Goal: Task Accomplishment & Management: Complete application form

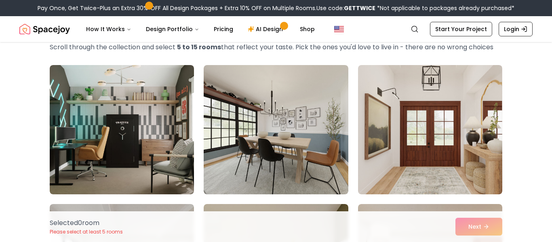
scroll to position [48, 0]
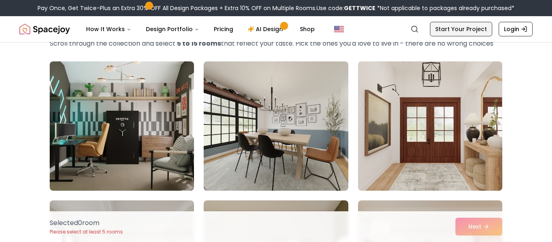
click at [475, 36] on link "Start Your Project" at bounding box center [461, 29] width 62 height 15
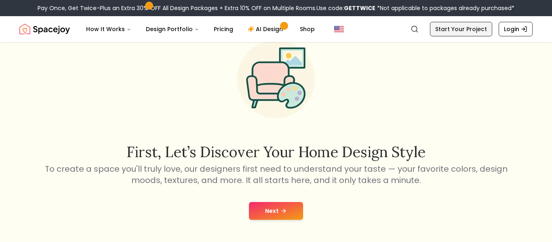
scroll to position [32, 0]
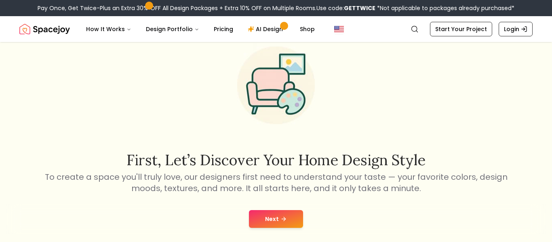
click at [285, 219] on icon at bounding box center [284, 219] width 4 height 0
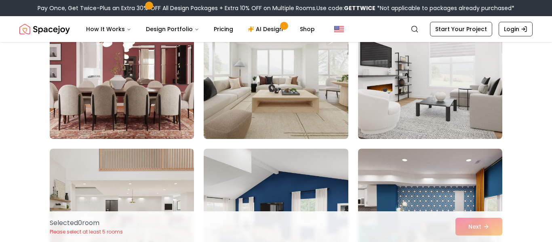
scroll to position [240, 0]
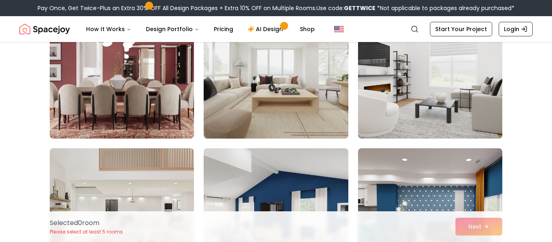
click at [498, 142] on img at bounding box center [429, 74] width 151 height 136
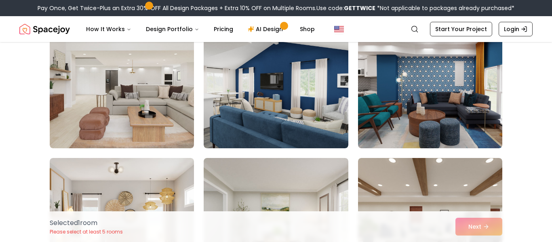
scroll to position [383, 0]
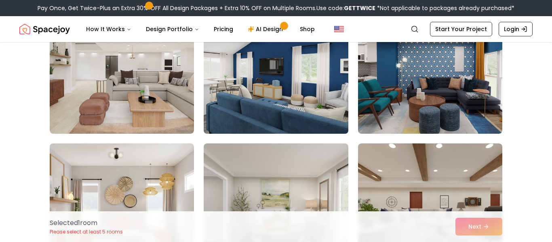
click at [313, 137] on img at bounding box center [275, 69] width 151 height 136
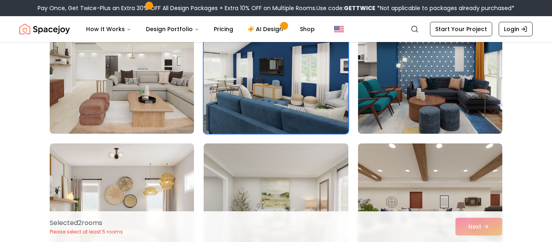
click at [329, 137] on img at bounding box center [275, 69] width 151 height 136
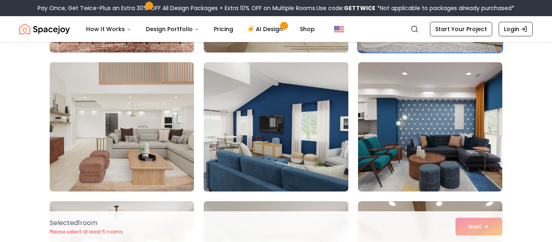
scroll to position [331, 0]
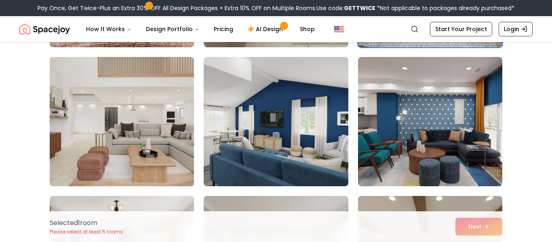
click at [48, 174] on img at bounding box center [121, 122] width 151 height 136
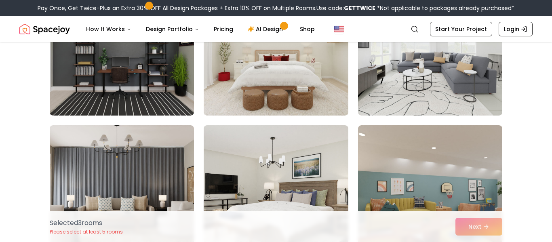
scroll to position [681, 0]
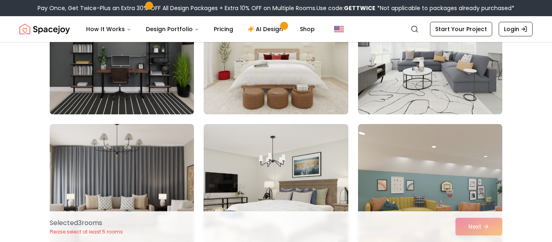
click at [55, 118] on img at bounding box center [121, 50] width 151 height 136
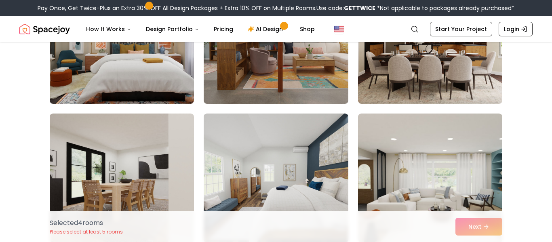
scroll to position [1245, 0]
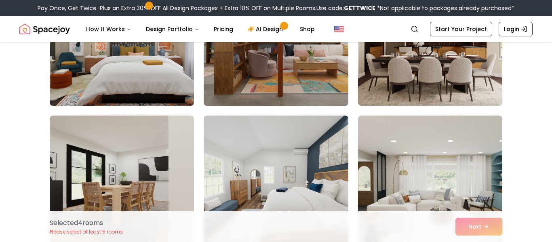
click at [285, 109] on img at bounding box center [275, 41] width 151 height 136
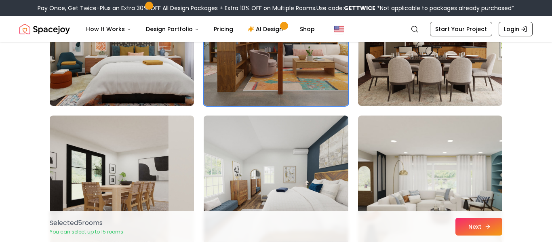
click at [502, 225] on button "Next" at bounding box center [478, 227] width 47 height 18
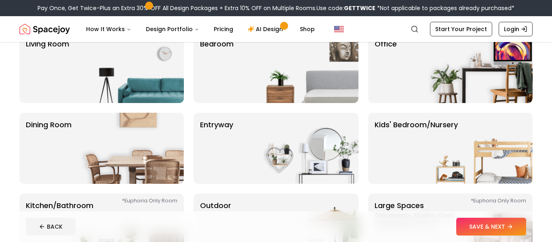
scroll to position [80, 0]
click at [295, 103] on img at bounding box center [306, 67] width 103 height 71
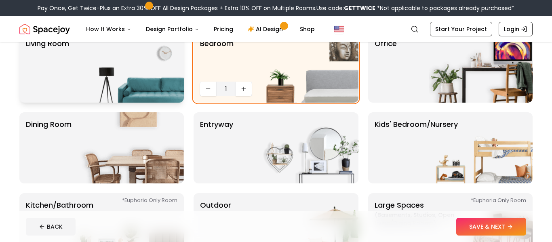
click at [80, 103] on img at bounding box center [131, 67] width 103 height 71
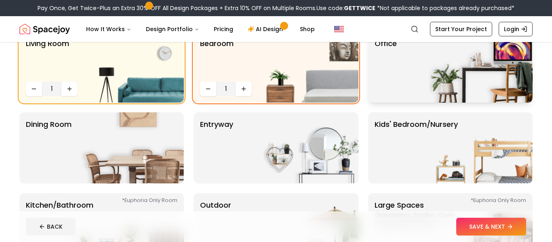
click at [484, 103] on img at bounding box center [480, 67] width 103 height 71
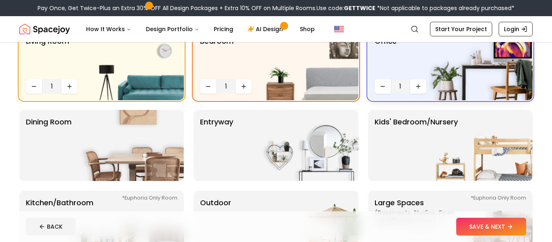
scroll to position [90, 0]
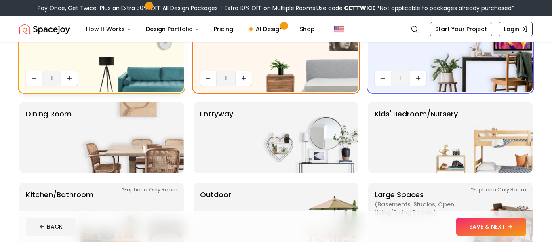
click at [86, 92] on img at bounding box center [131, 56] width 103 height 71
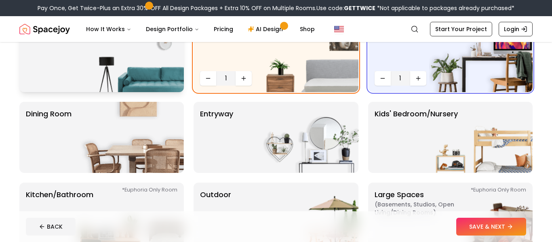
click at [80, 92] on img at bounding box center [131, 56] width 103 height 71
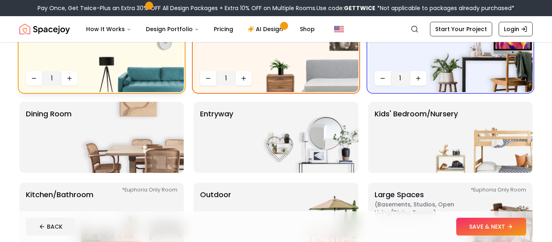
click at [83, 92] on img at bounding box center [131, 56] width 103 height 71
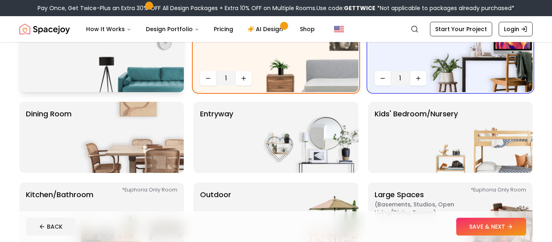
click at [80, 92] on img at bounding box center [131, 56] width 103 height 71
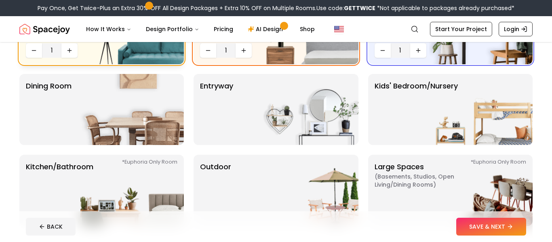
scroll to position [126, 0]
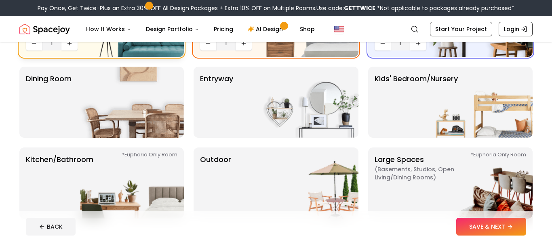
click at [91, 138] on img at bounding box center [131, 102] width 103 height 71
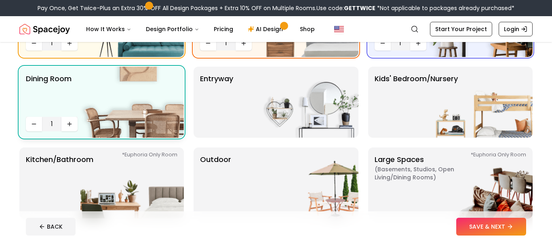
click at [87, 138] on img at bounding box center [131, 102] width 103 height 71
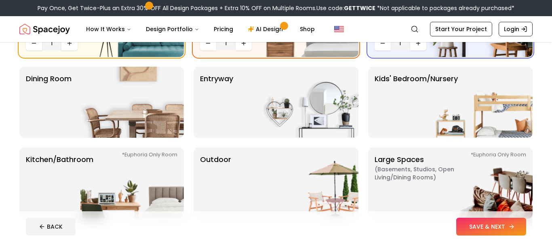
click at [474, 221] on button "SAVE & NEXT" at bounding box center [491, 227] width 70 height 18
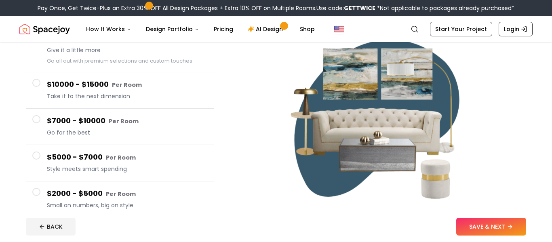
scroll to position [89, 0]
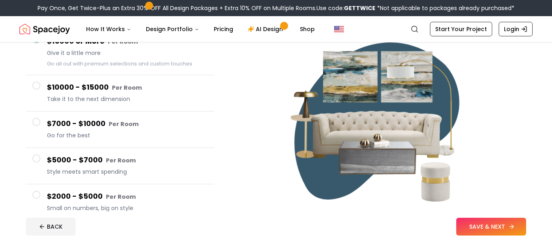
click at [485, 221] on button "SAVE & NEXT" at bounding box center [491, 227] width 70 height 18
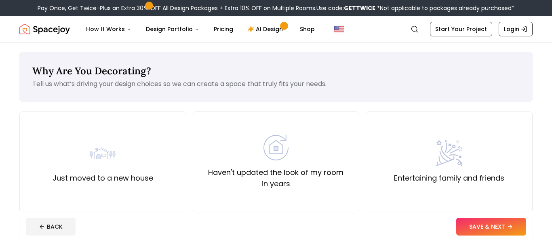
scroll to position [0, 0]
click at [491, 225] on button "SAVE & NEXT" at bounding box center [491, 227] width 70 height 18
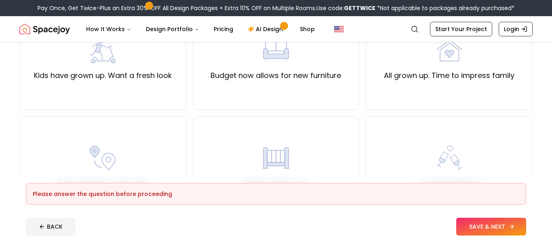
scroll to position [210, 0]
click at [492, 81] on label "All grown up. Time to impress family" at bounding box center [449, 74] width 130 height 11
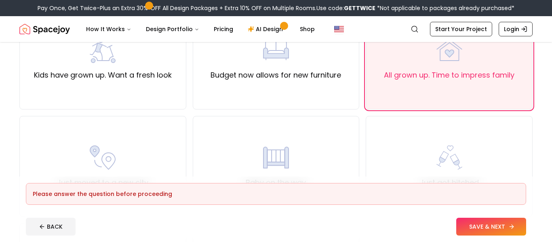
click at [487, 223] on button "SAVE & NEXT" at bounding box center [491, 227] width 70 height 18
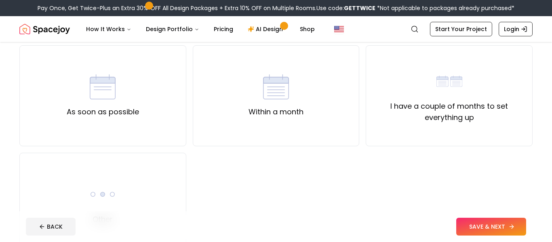
scroll to position [70, 0]
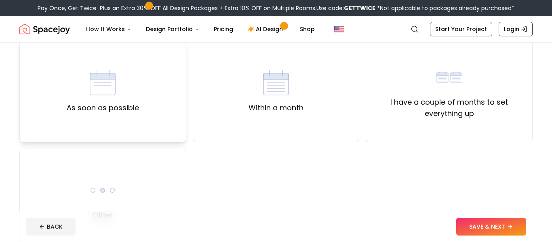
click at [55, 142] on div "As soon as possible" at bounding box center [102, 91] width 167 height 101
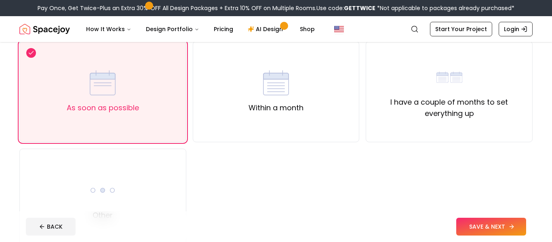
click at [485, 228] on button "SAVE & NEXT" at bounding box center [491, 227] width 70 height 18
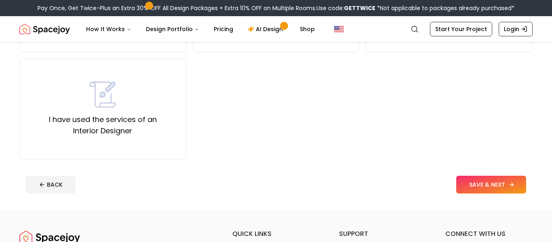
scroll to position [161, 0]
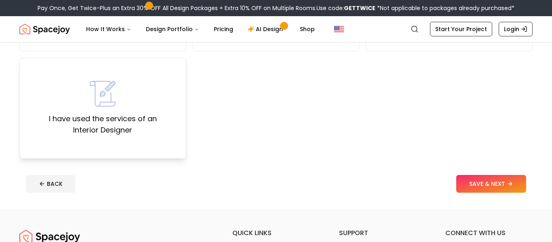
click at [54, 136] on label "I have used the services of an Interior Designer" at bounding box center [102, 124] width 153 height 23
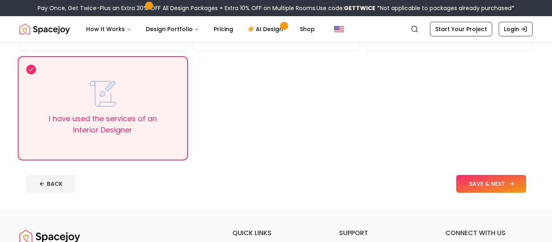
click at [477, 193] on button "SAVE & NEXT" at bounding box center [491, 184] width 70 height 18
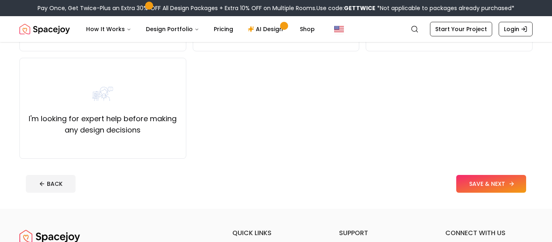
scroll to position [52, 0]
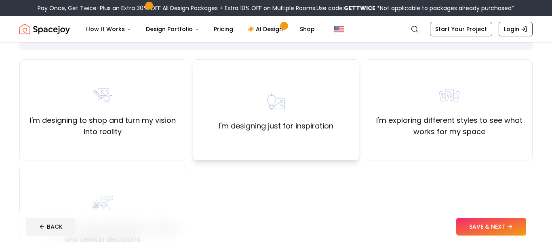
click at [227, 132] on label "I'm designing just for inspiration" at bounding box center [276, 125] width 115 height 11
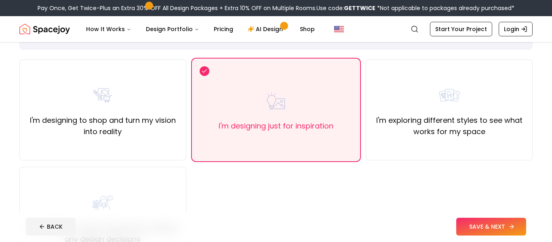
click at [484, 220] on button "SAVE & NEXT" at bounding box center [491, 227] width 70 height 18
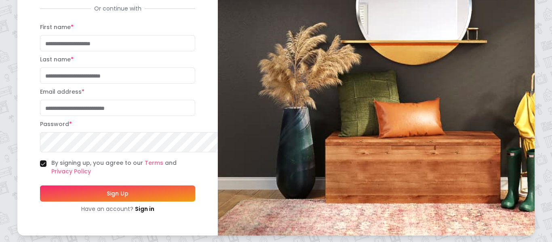
click at [67, 199] on button "Sign Up" at bounding box center [117, 193] width 155 height 16
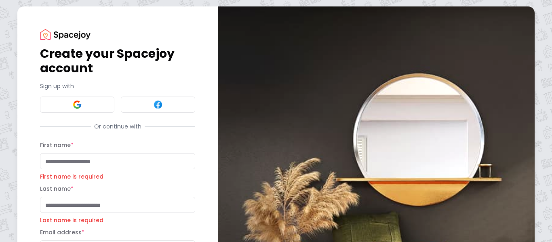
scroll to position [52, 0]
